Goal: Find contact information: Find contact information

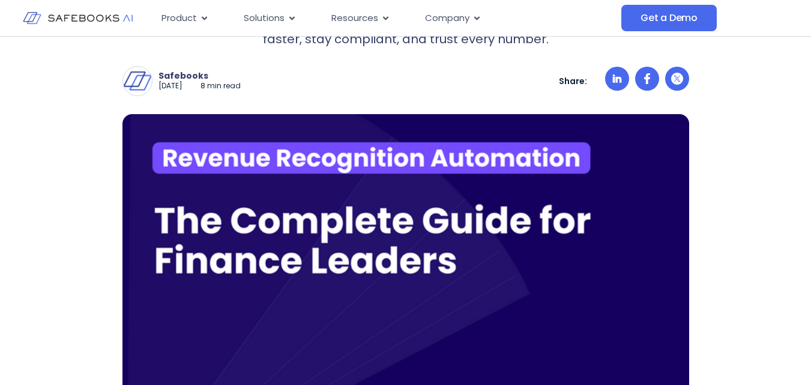
scroll to position [320, 0]
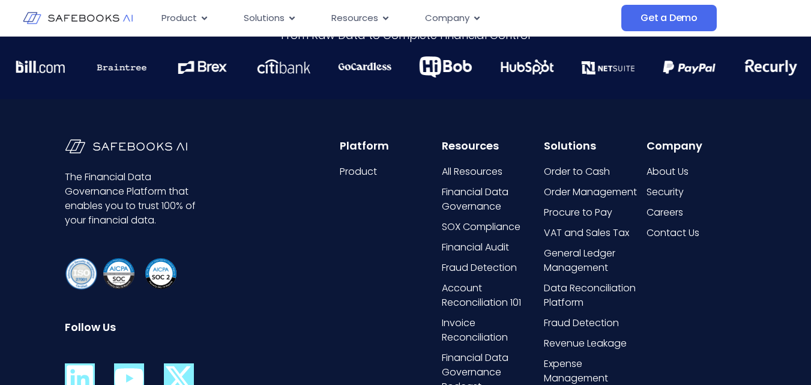
scroll to position [2971, 0]
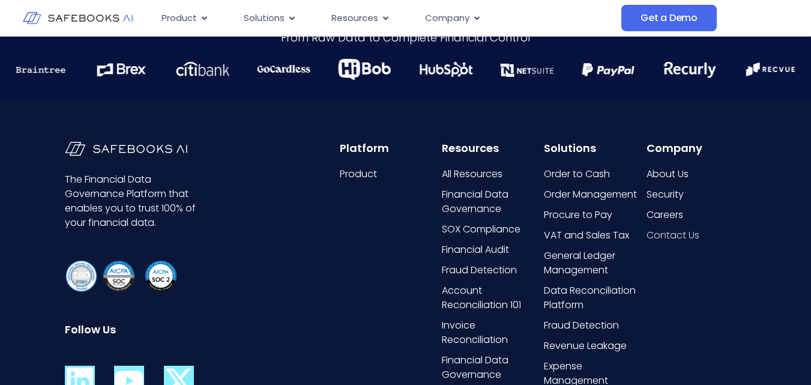
click at [677, 235] on span "Contact Us" at bounding box center [673, 235] width 53 height 14
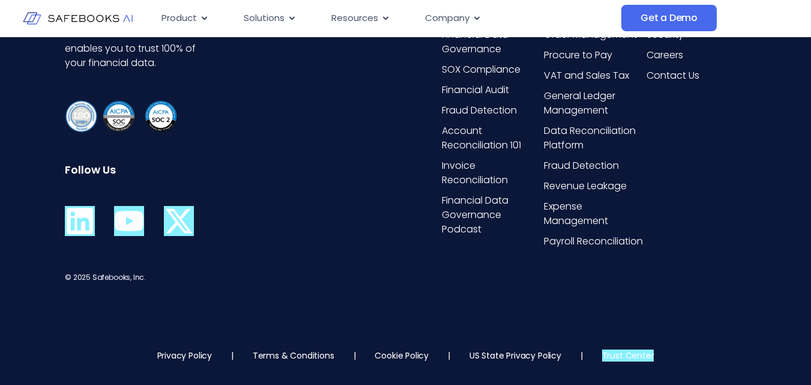
scroll to position [3131, 0]
click at [174, 344] on div "Privacy Policy | Terms & Conditions | Cookie Policy | US State Privacy Policy |…" at bounding box center [406, 355] width 682 height 60
click at [177, 359] on link "Privacy Policy" at bounding box center [184, 355] width 55 height 12
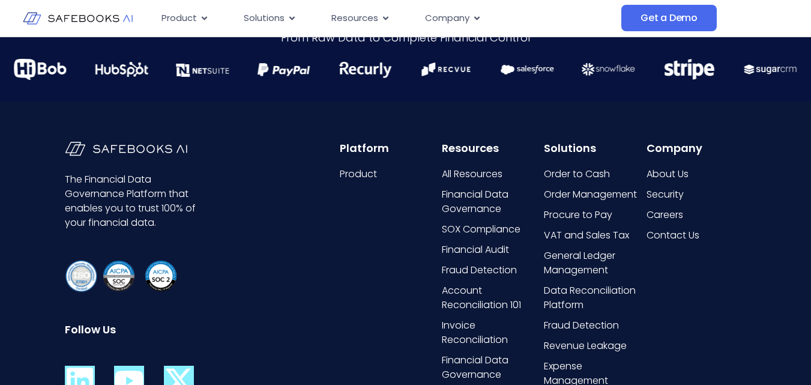
click at [757, 193] on div "The Financial Data Governance Platform that enables you to trust 100% of your f…" at bounding box center [405, 293] width 811 height 384
click at [684, 175] on span "About Us" at bounding box center [668, 174] width 42 height 14
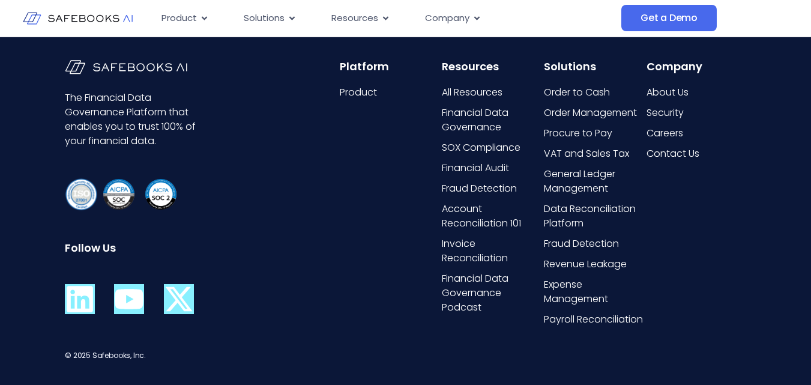
scroll to position [3131, 0]
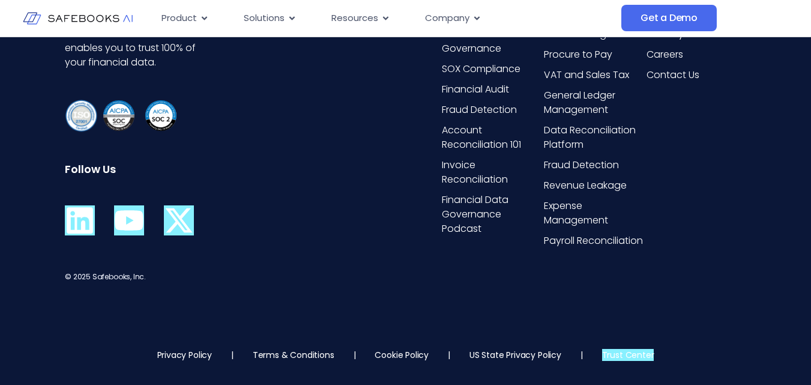
click at [139, 223] on icon at bounding box center [129, 221] width 28 height 20
click at [547, 351] on link "US State Privacy Policy" at bounding box center [516, 355] width 92 height 12
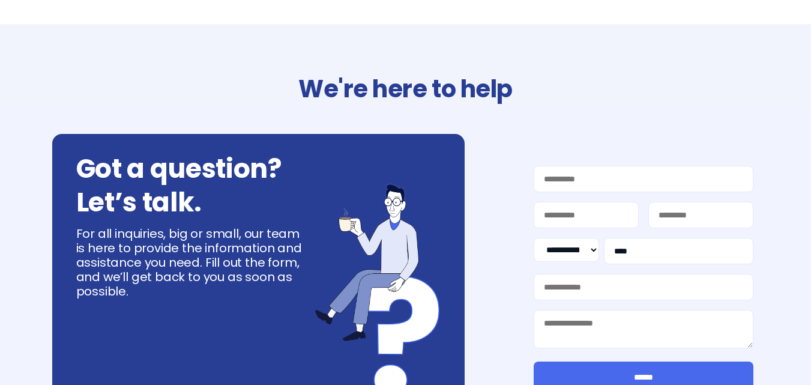
select select "**"
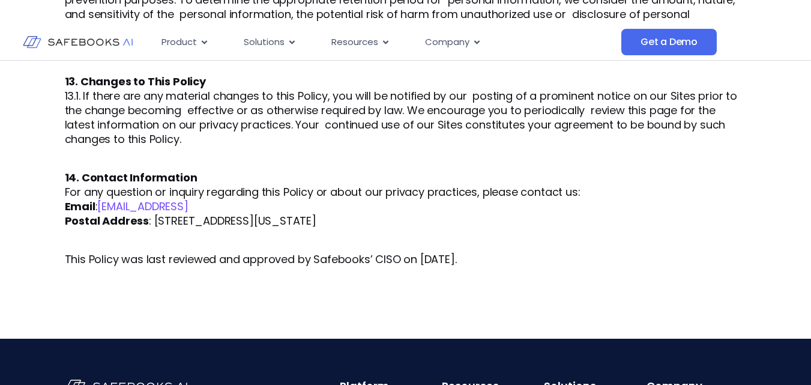
scroll to position [2168, 0]
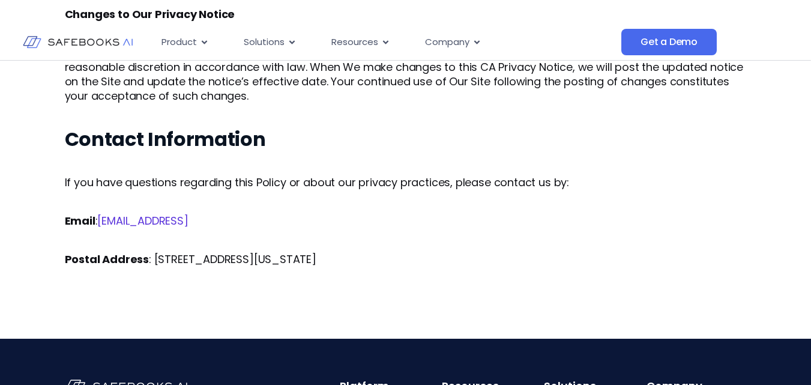
drag, startPoint x: 227, startPoint y: 195, endPoint x: 103, endPoint y: 194, distance: 123.7
click at [103, 214] on p "Email : [EMAIL_ADDRESS]" at bounding box center [406, 221] width 682 height 14
copy link "[EMAIL_ADDRESS]"
